Goal: Transaction & Acquisition: Subscribe to service/newsletter

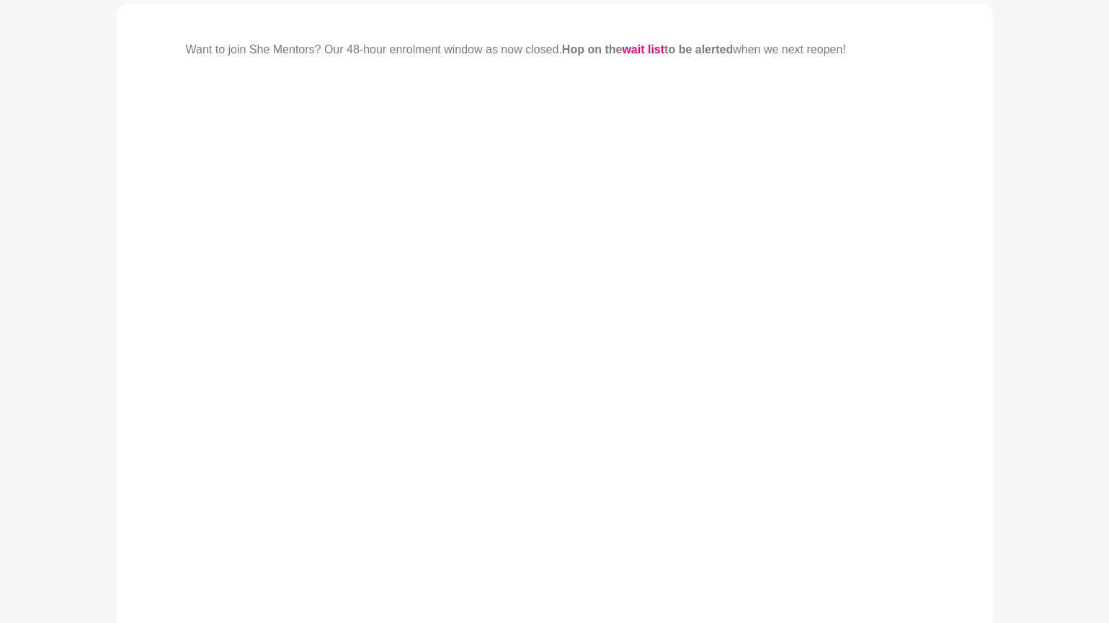
scroll to position [255, 0]
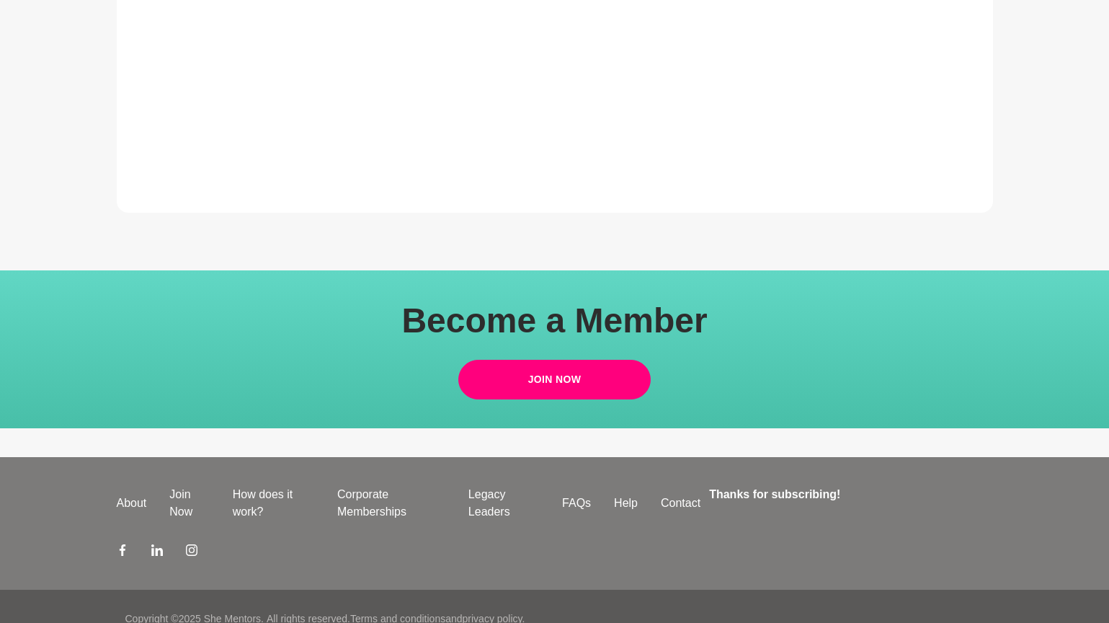
scroll to position [821, 0]
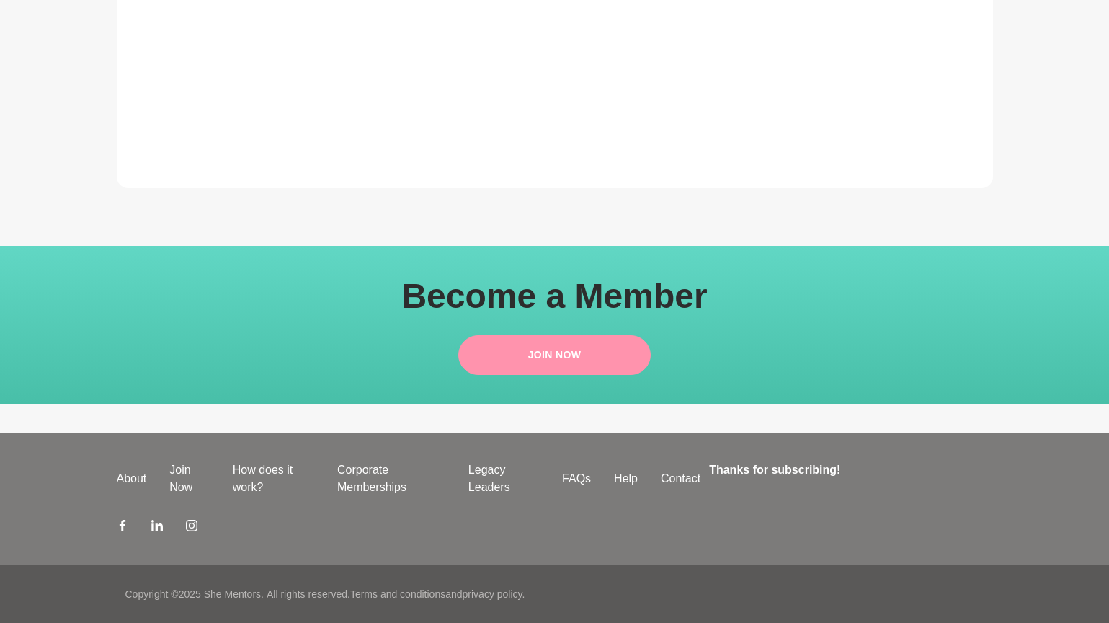
click at [569, 350] on link "Join Now" at bounding box center [554, 355] width 193 height 40
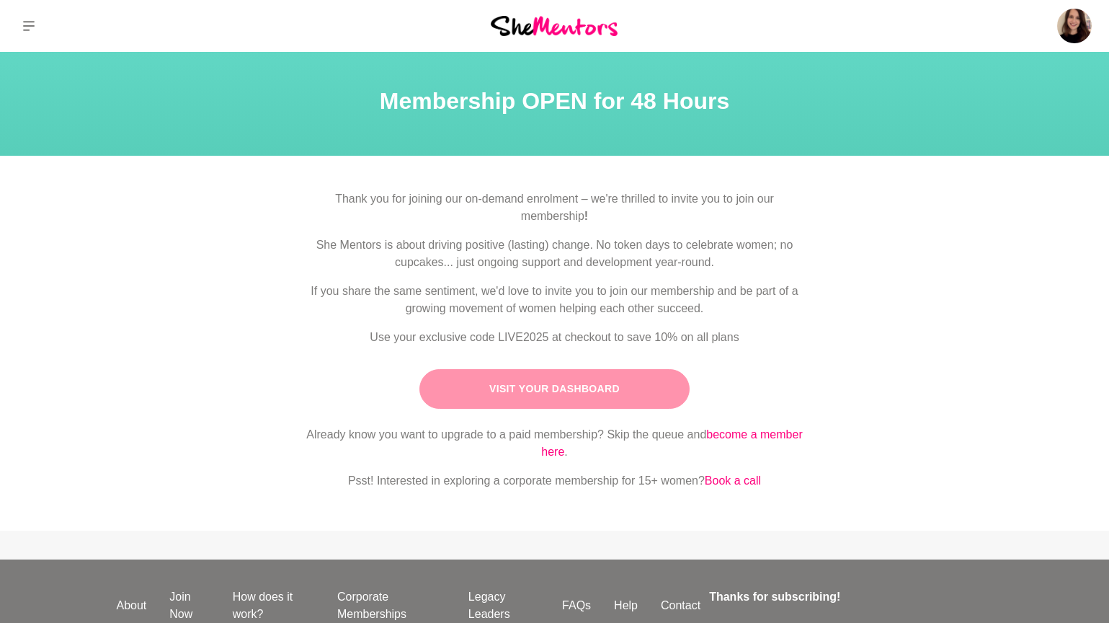
click at [546, 391] on link "Visit Your Dashboard" at bounding box center [554, 389] width 270 height 40
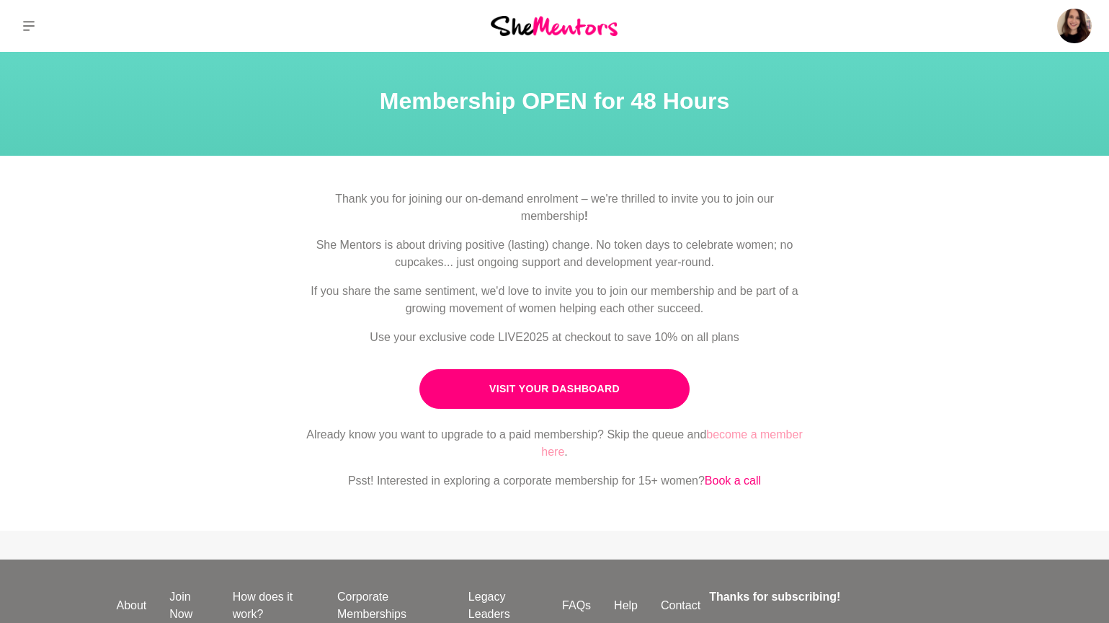
click at [746, 439] on link "become a member here" at bounding box center [671, 443] width 261 height 30
click at [865, 446] on div "Thank you for joining our on-demand enrolment – we're thrilled to invite you to…" at bounding box center [554, 345] width 1075 height 311
click at [780, 437] on link "become a member here" at bounding box center [671, 443] width 261 height 30
click at [746, 477] on link "Book a call" at bounding box center [733, 480] width 56 height 12
click at [30, 18] on button at bounding box center [29, 26] width 58 height 52
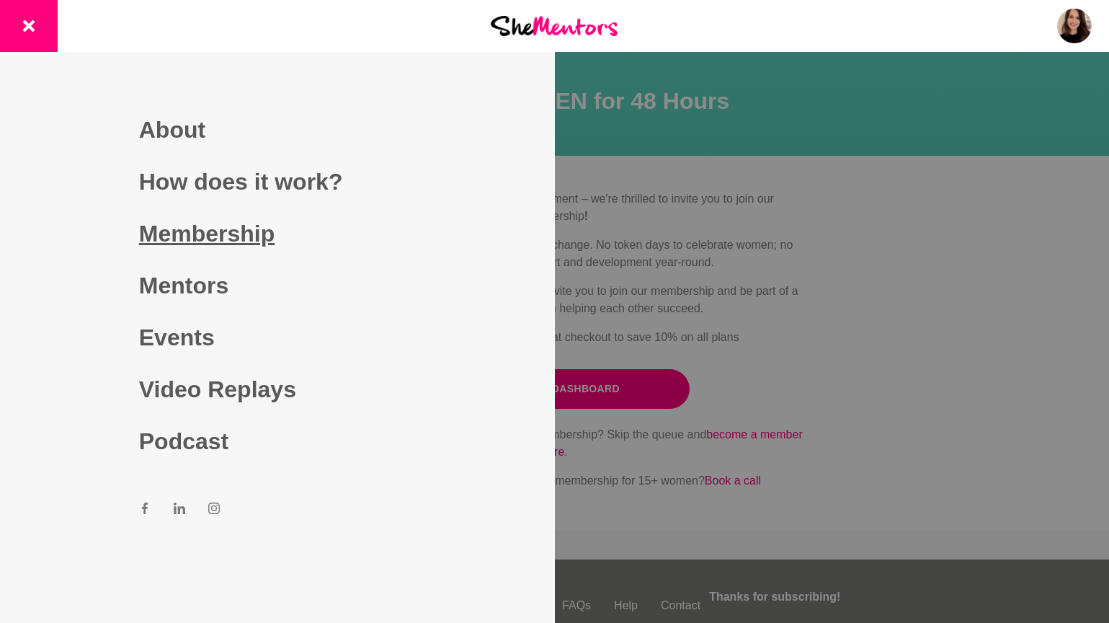
click at [233, 235] on link "Membership" at bounding box center [277, 234] width 277 height 52
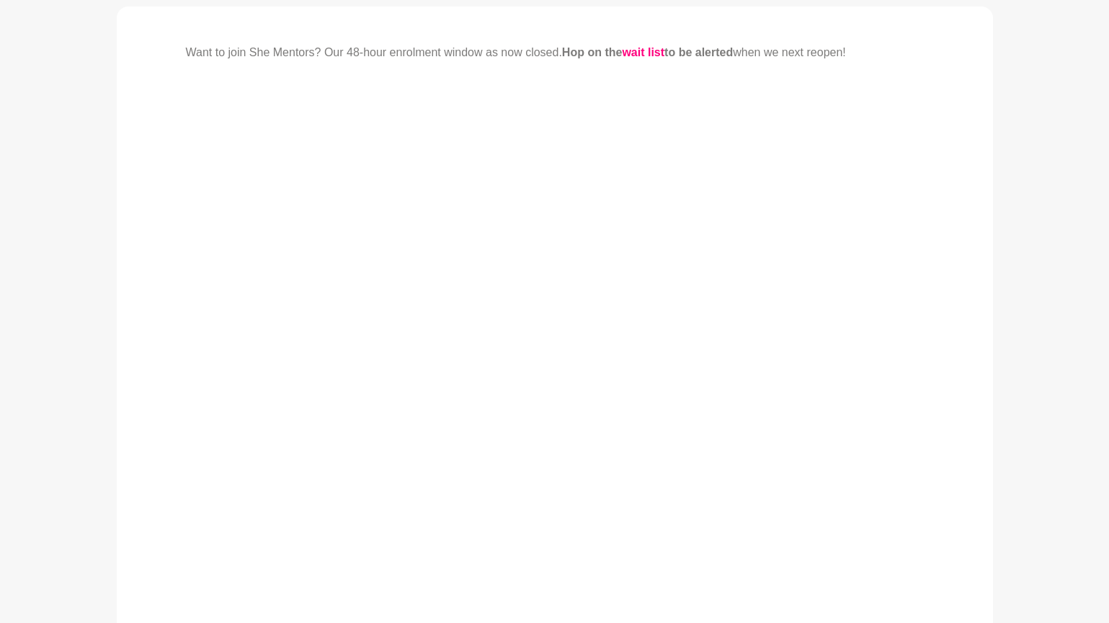
scroll to position [333, 0]
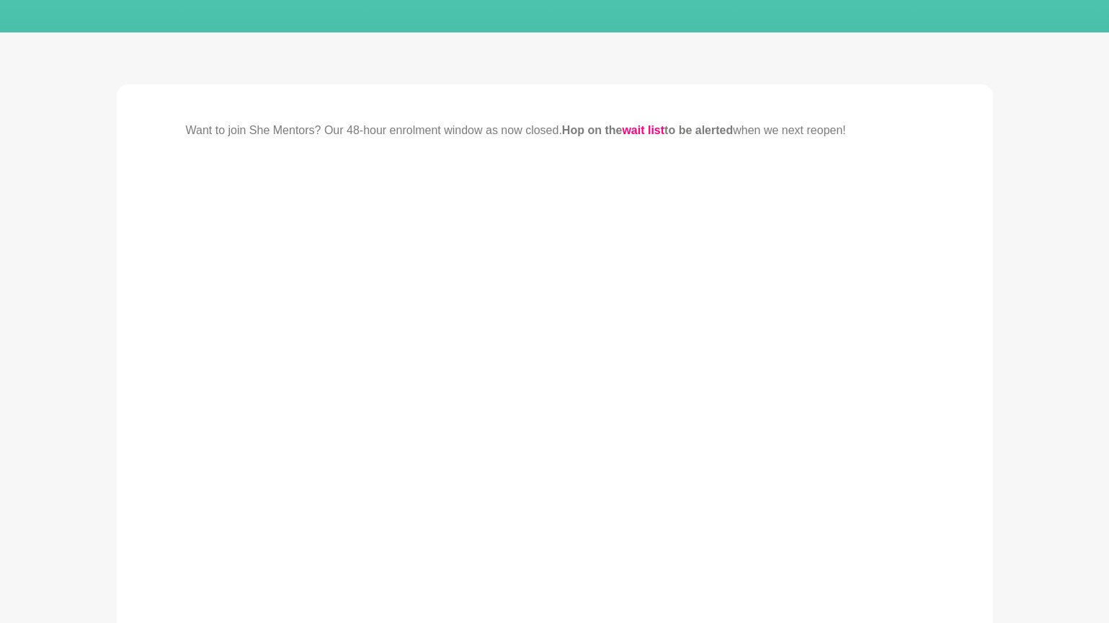
scroll to position [306, 0]
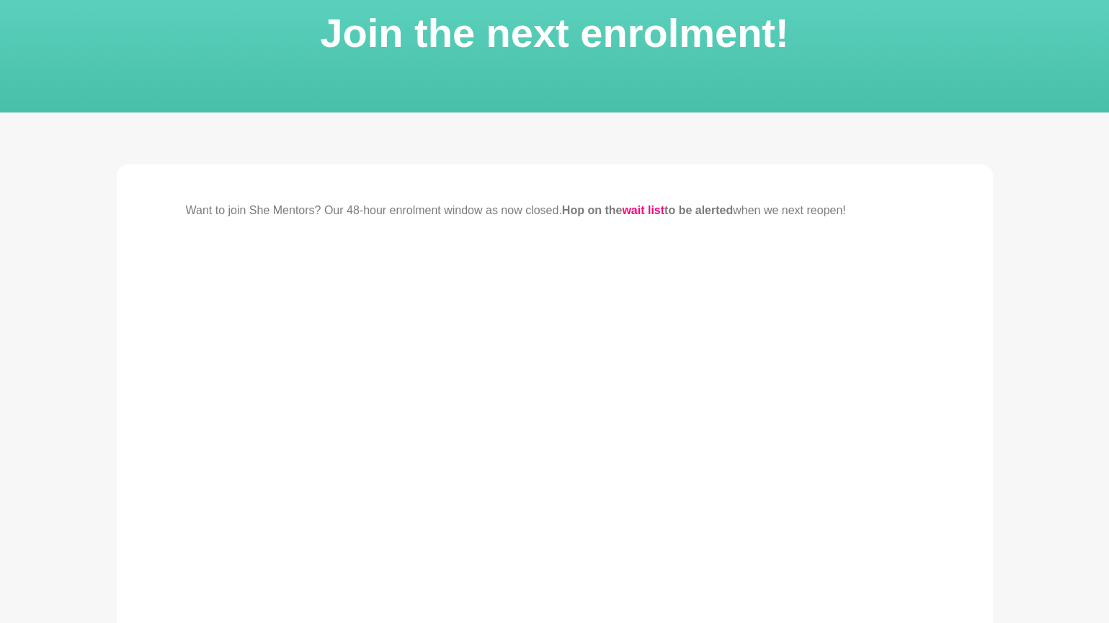
scroll to position [263, 0]
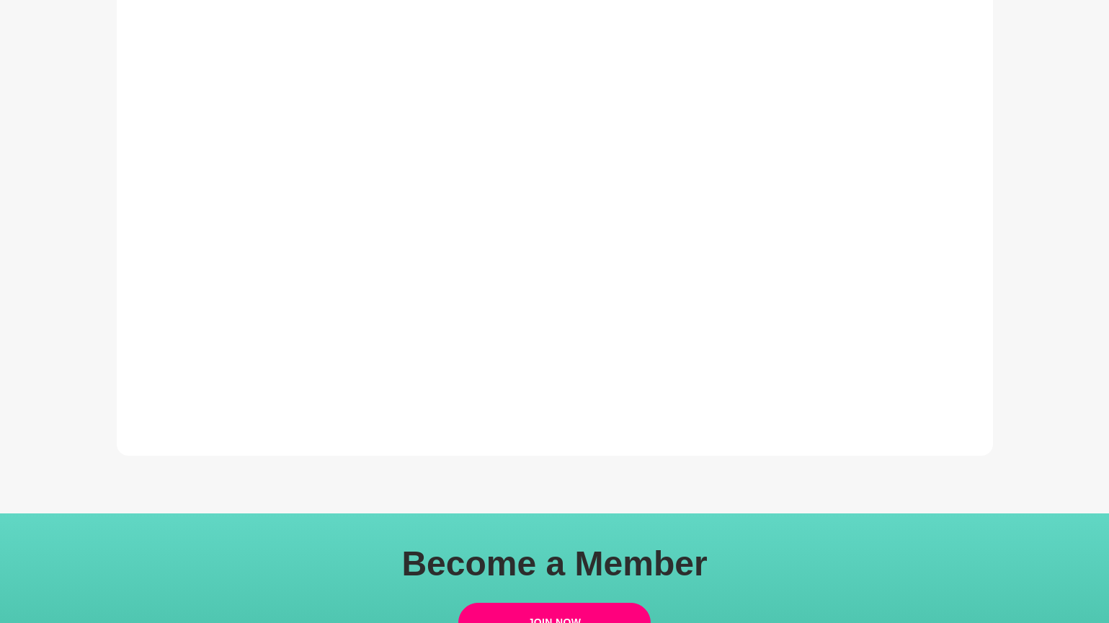
scroll to position [268, 0]
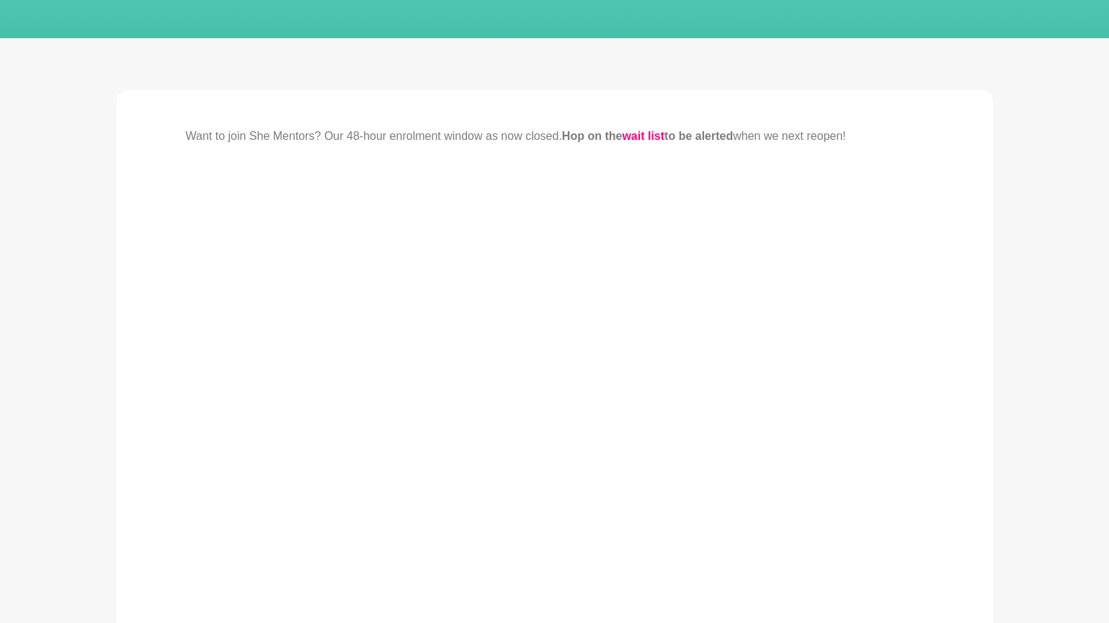
scroll to position [460, 0]
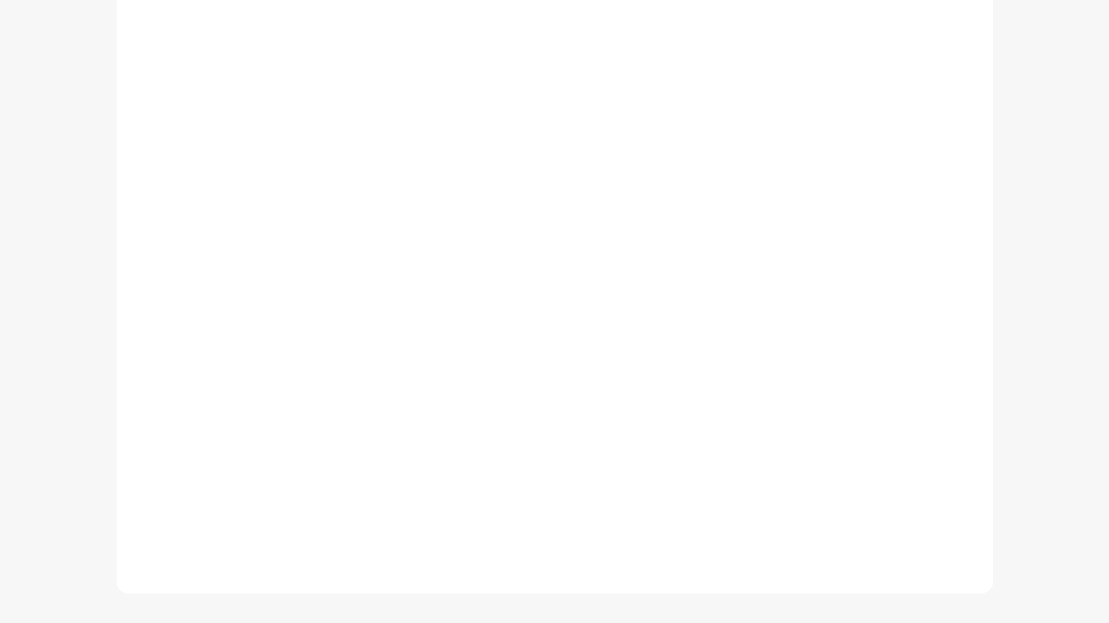
scroll to position [440, 0]
